Goal: Task Accomplishment & Management: Complete application form

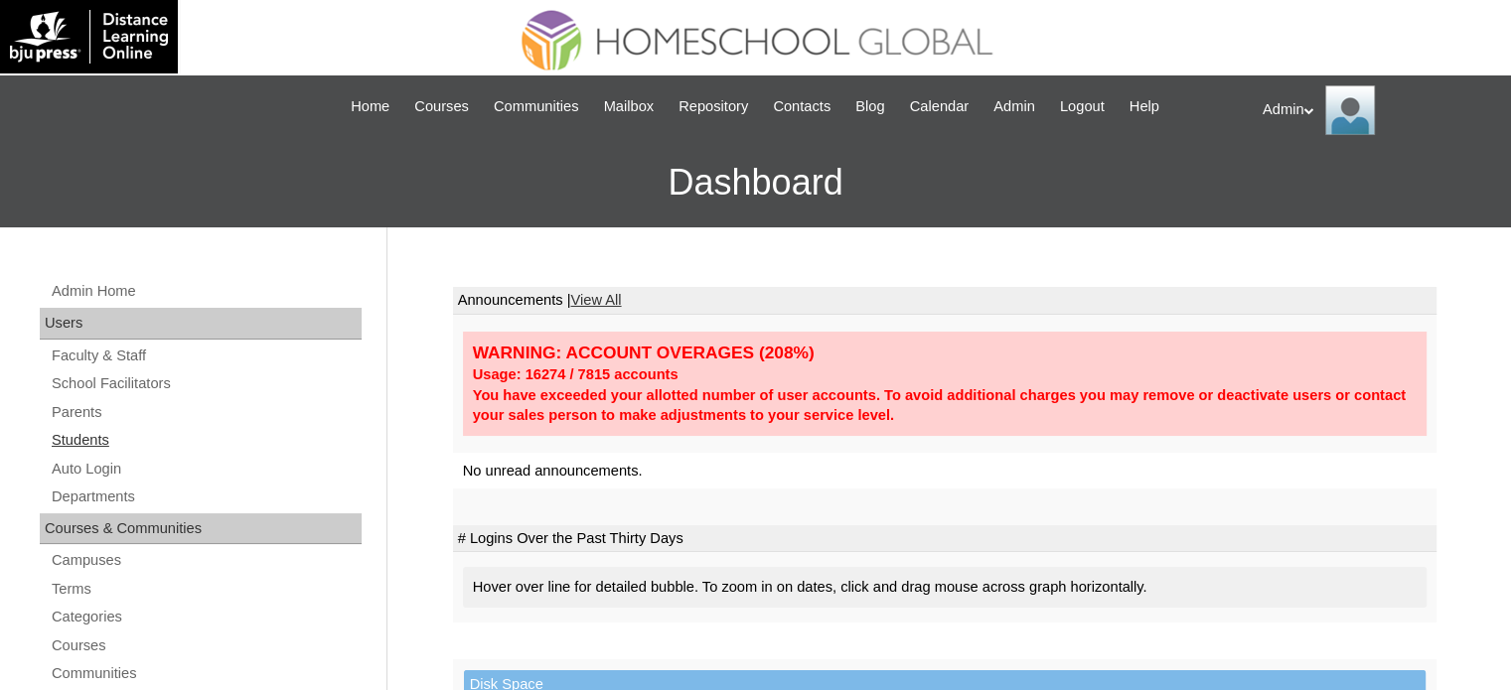
click at [86, 438] on link "Students" at bounding box center [206, 440] width 312 height 25
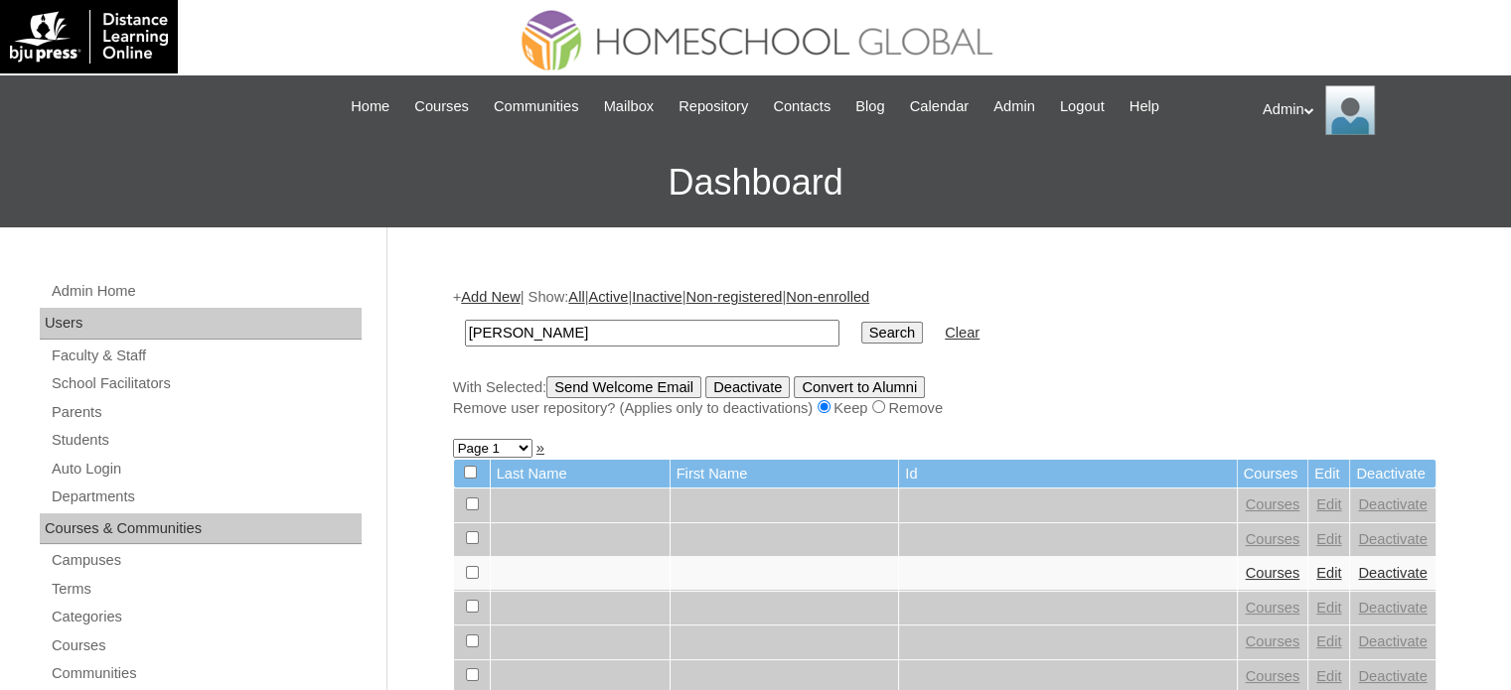
type input "[PERSON_NAME]"
click at [861, 329] on input "Search" at bounding box center [892, 333] width 62 height 22
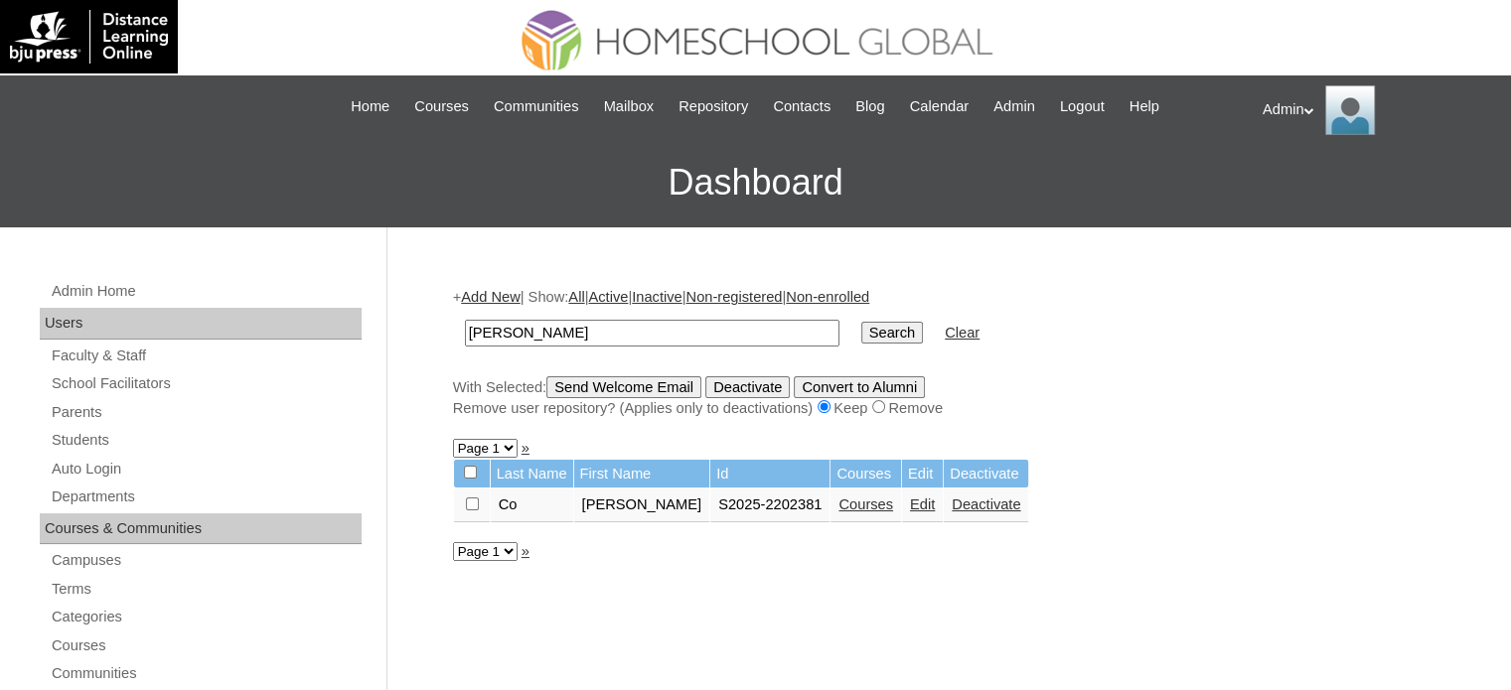
click at [838, 505] on link "Courses" at bounding box center [865, 505] width 55 height 16
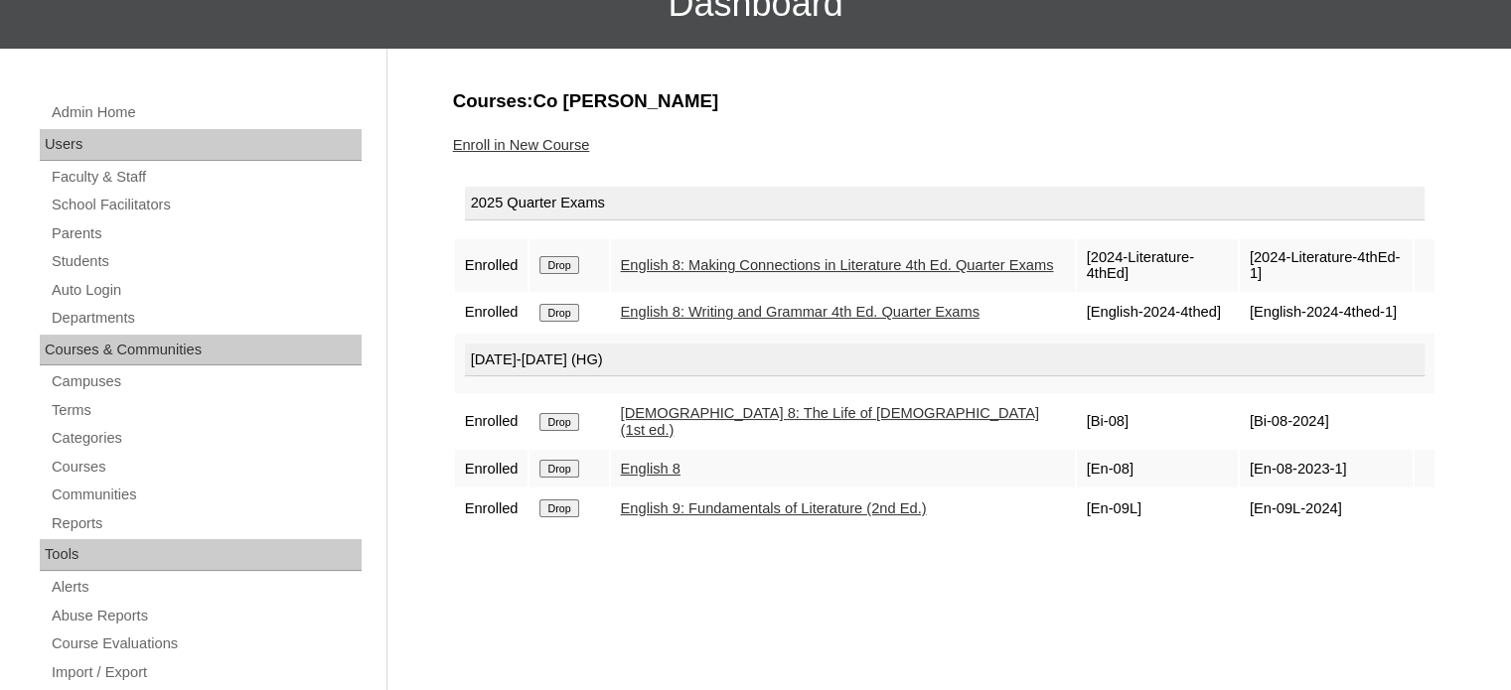
scroll to position [171, 0]
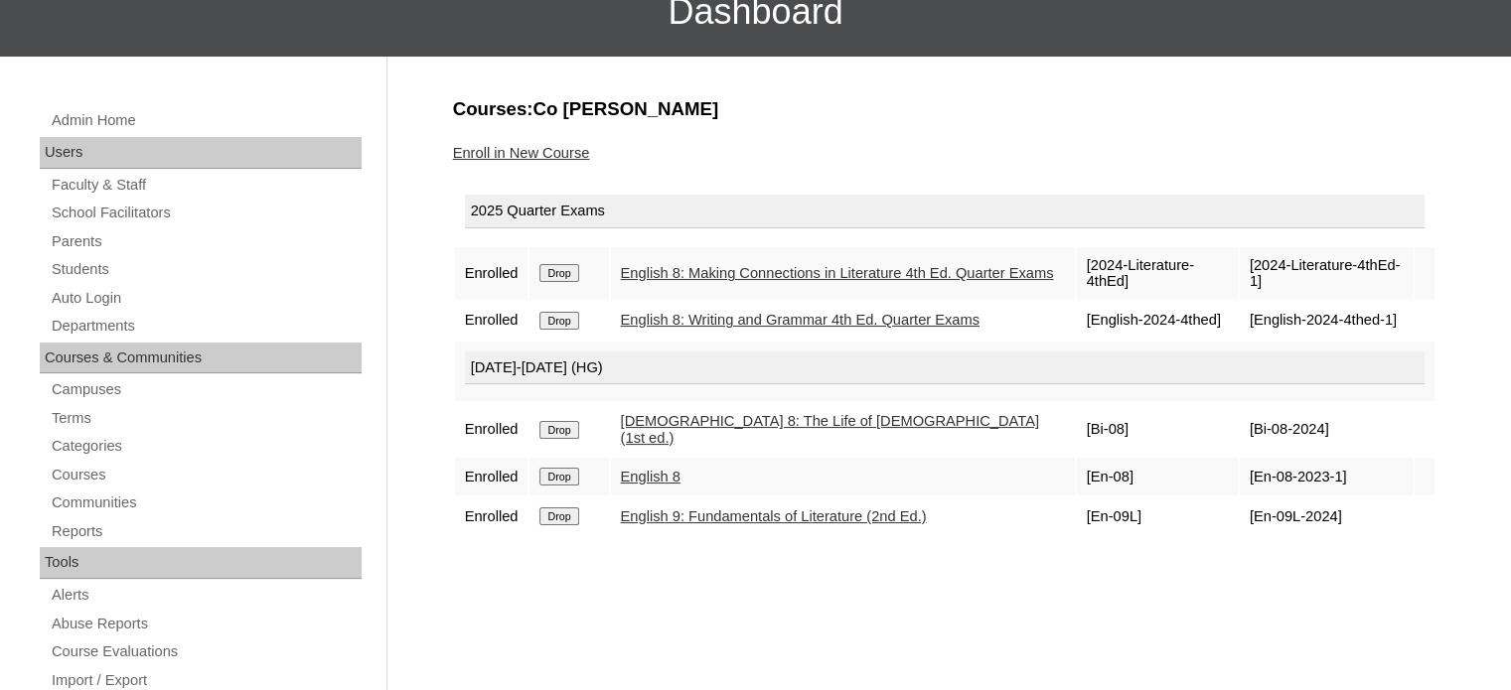
click at [548, 150] on link "Enroll in New Course" at bounding box center [521, 153] width 137 height 16
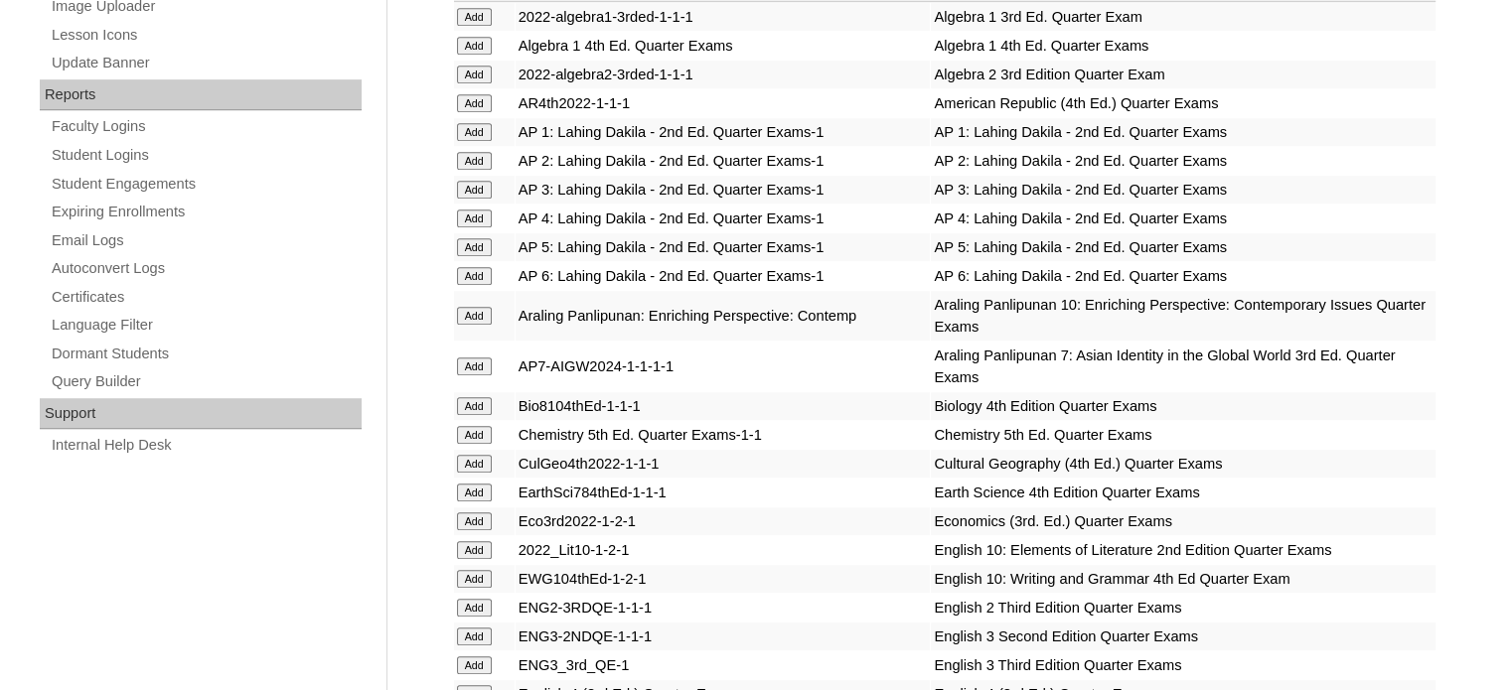
scroll to position [3663, 0]
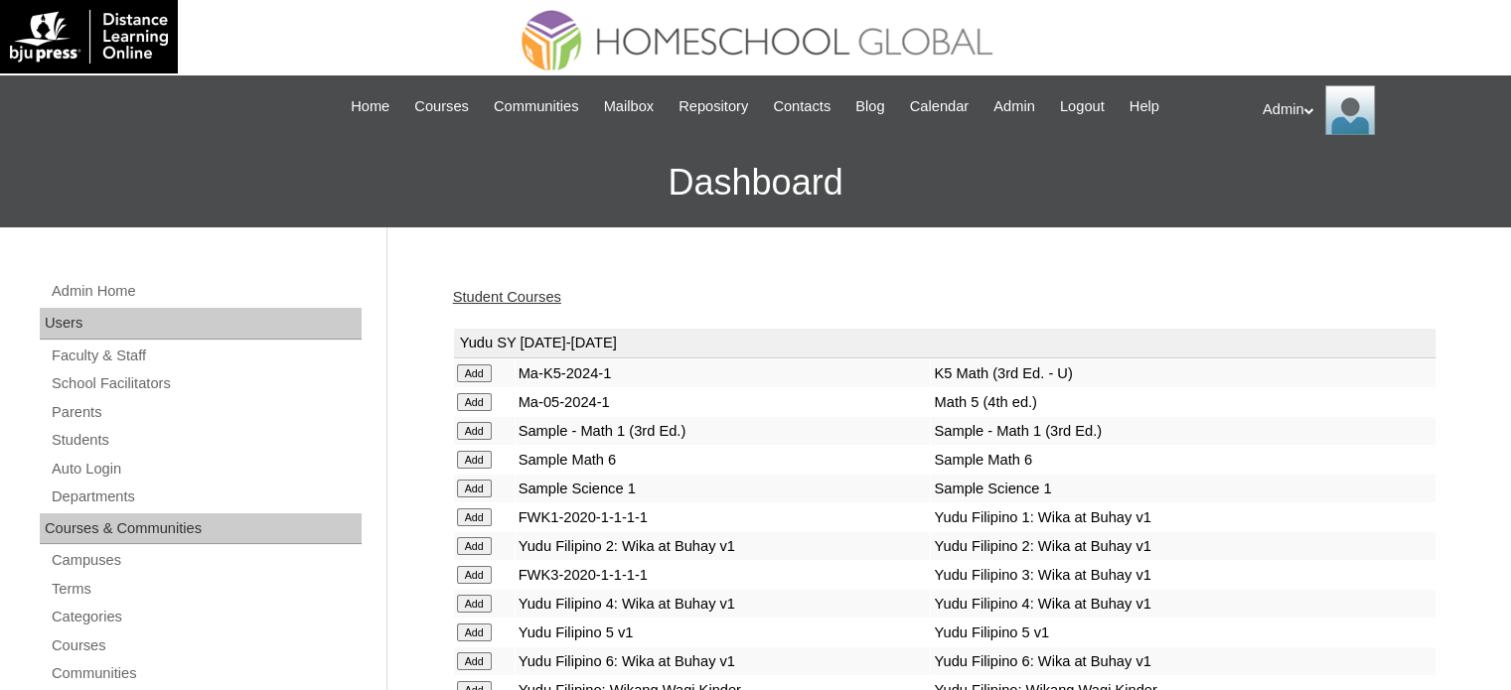
scroll to position [1157, 0]
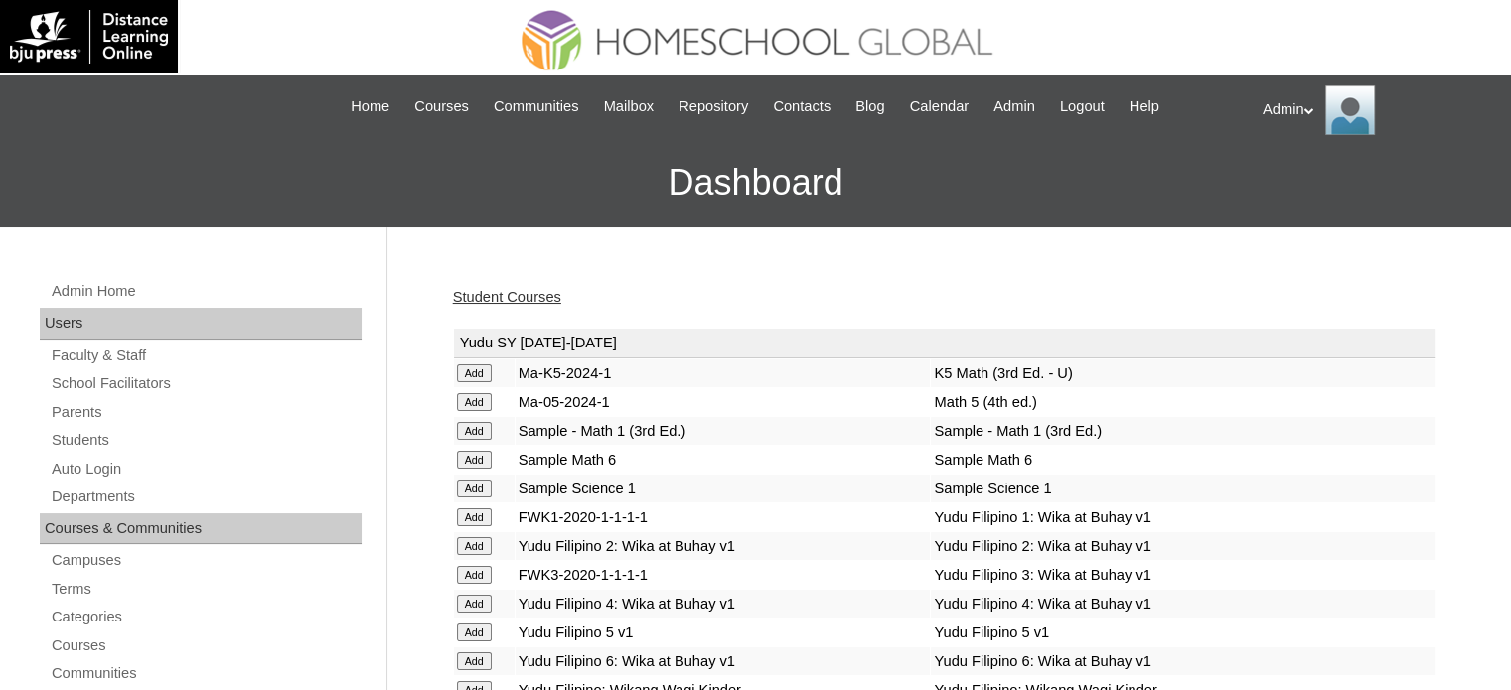
scroll to position [771, 0]
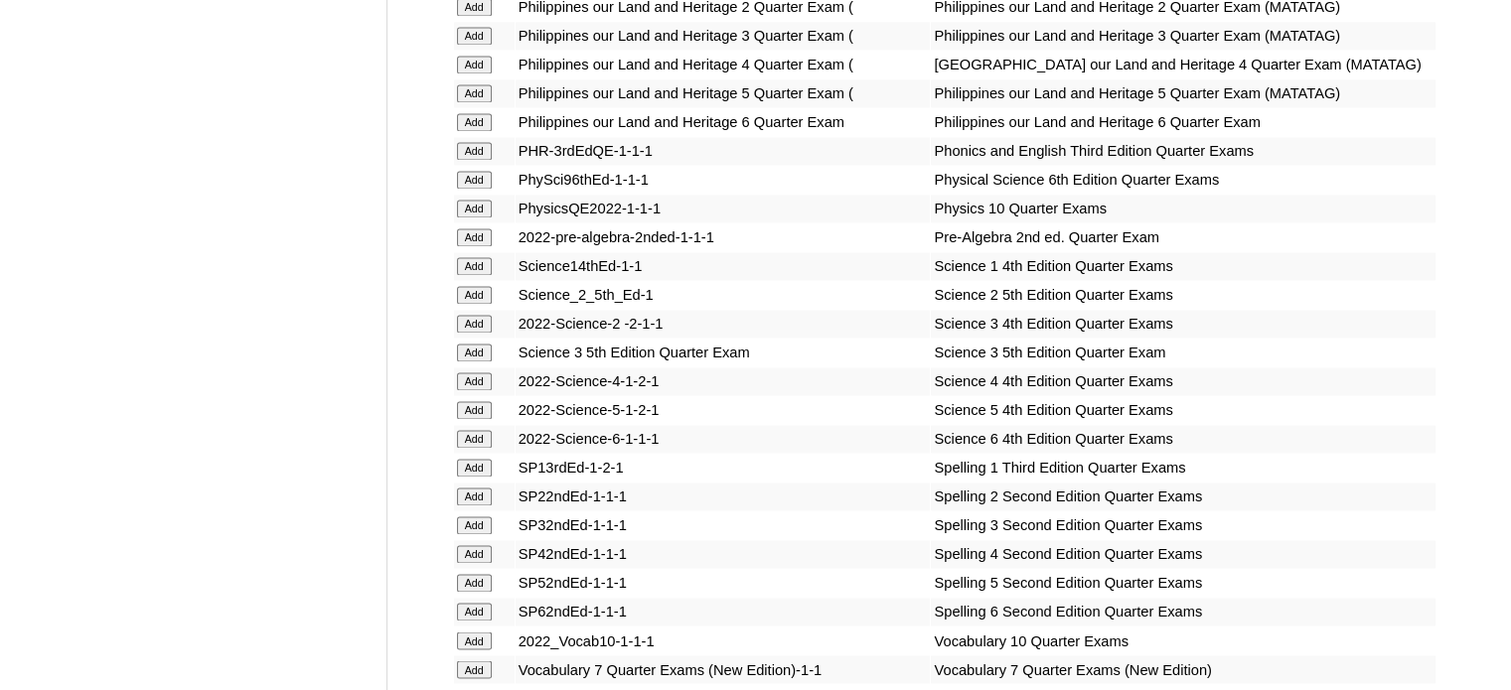
scroll to position [3750, 0]
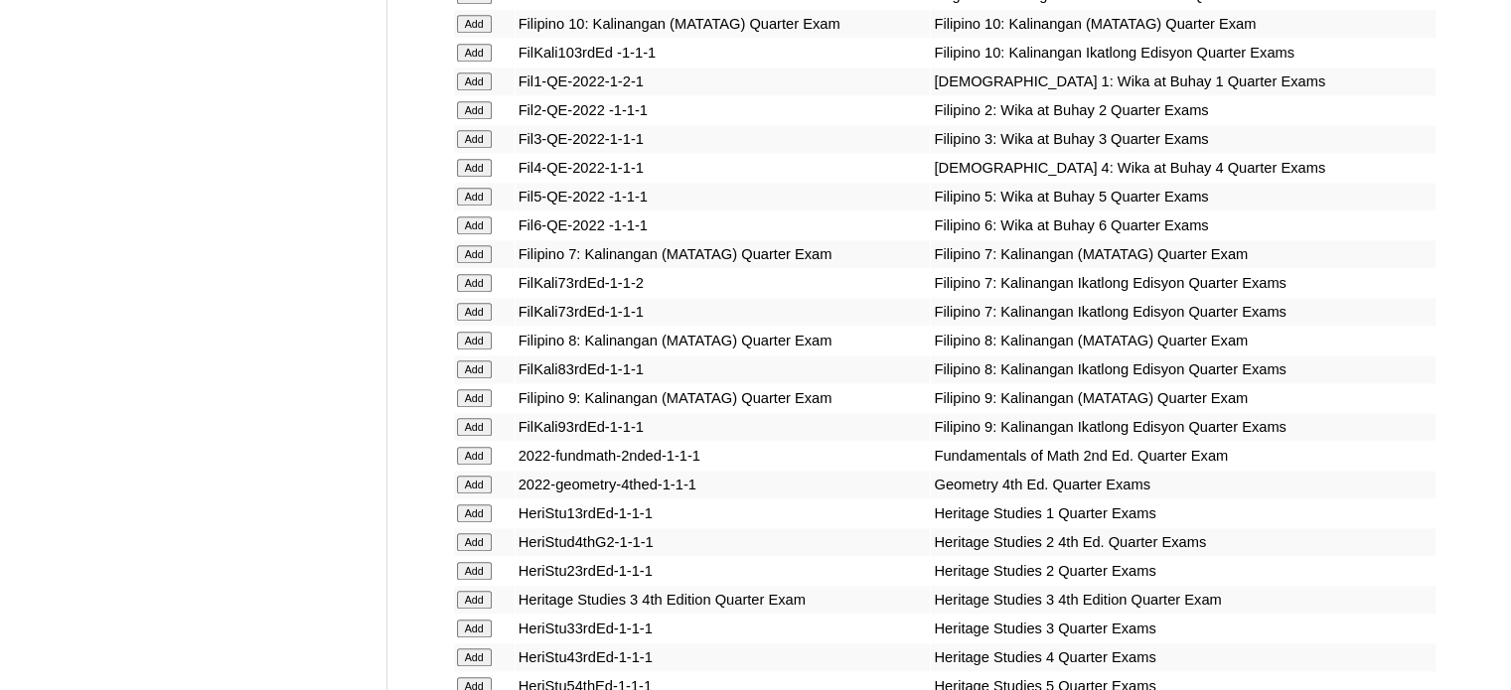
scroll to position [5666, 0]
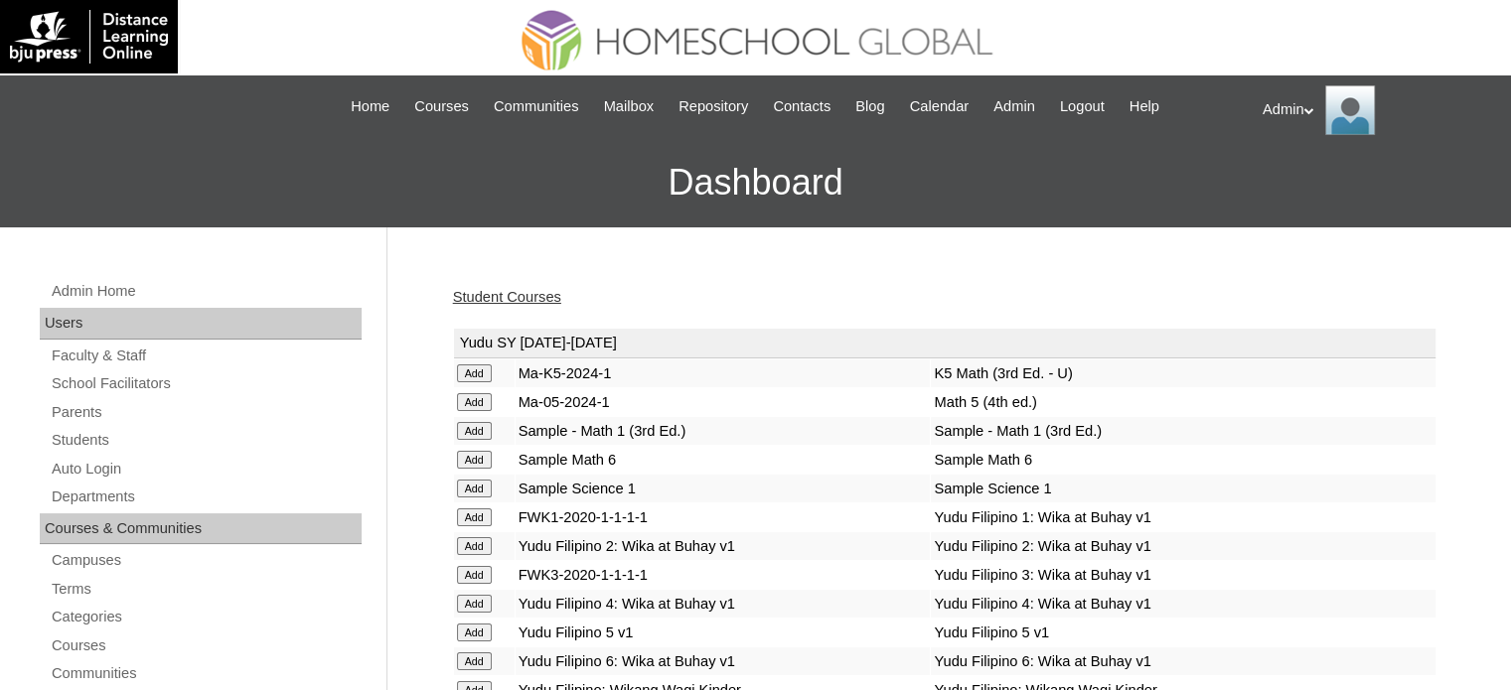
click at [516, 302] on link "Student Courses" at bounding box center [507, 297] width 108 height 16
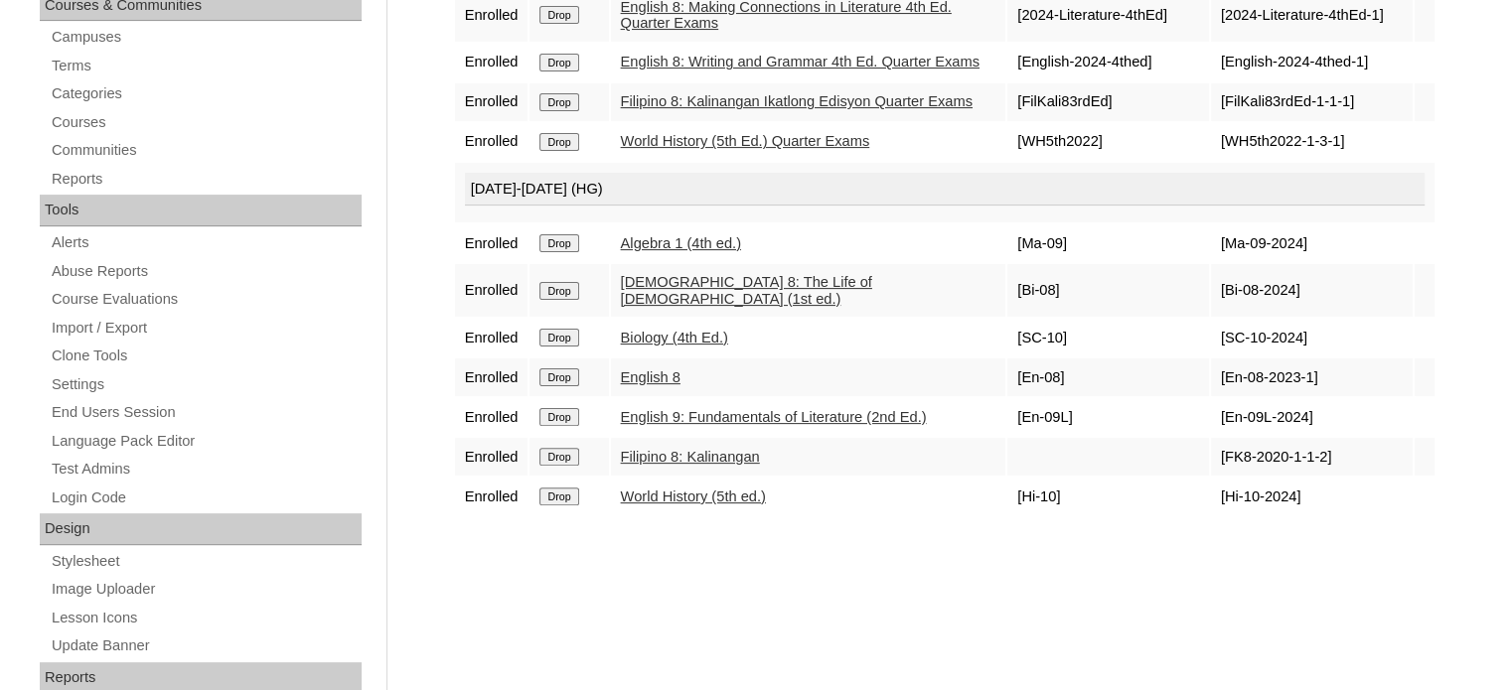
scroll to position [526, 0]
